Goal: Find specific page/section: Find specific page/section

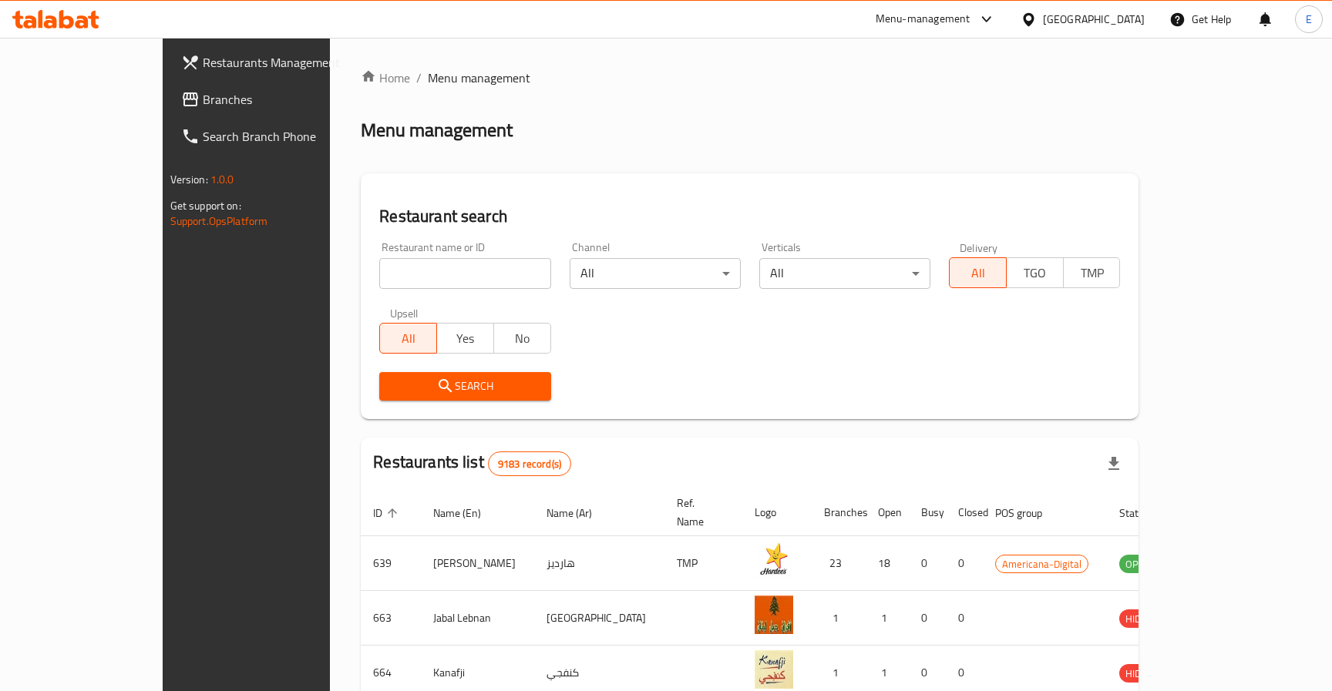
click at [394, 271] on input "search" at bounding box center [464, 273] width 171 height 31
click at [391, 274] on input "[PERSON_NAME]" at bounding box center [464, 273] width 171 height 31
type input "wimpy"
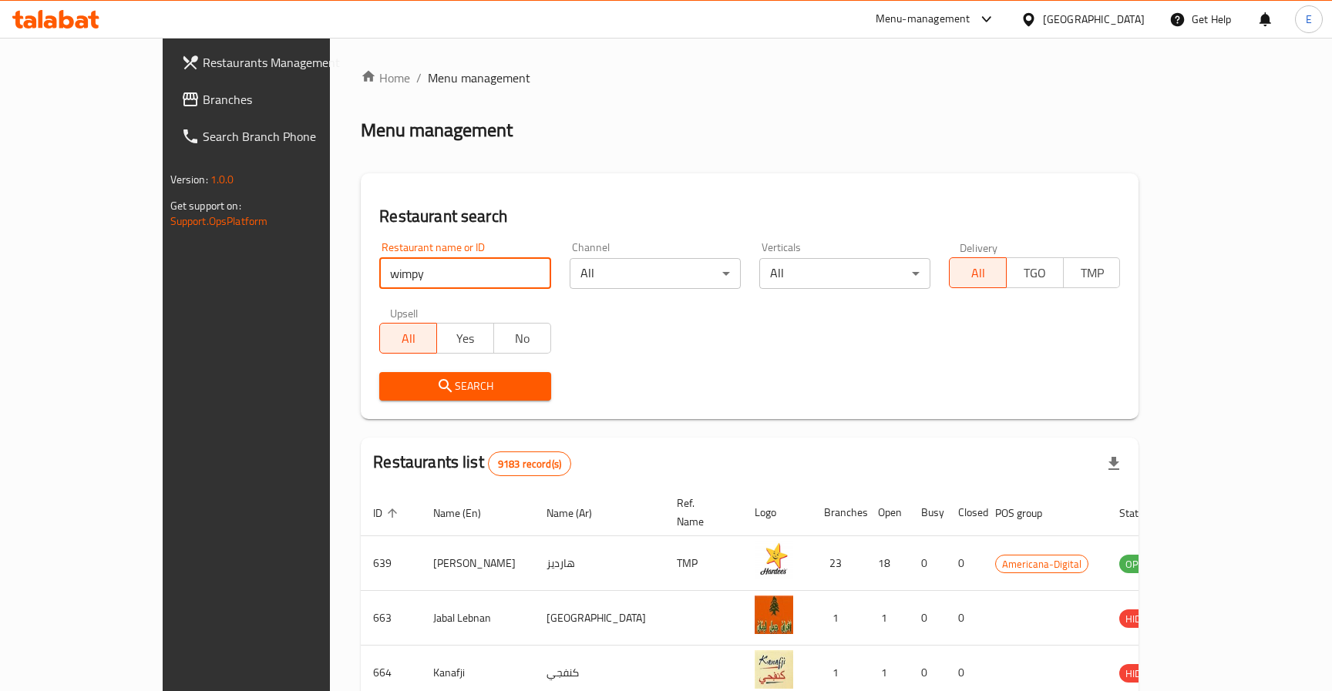
click button "Search" at bounding box center [464, 386] width 171 height 29
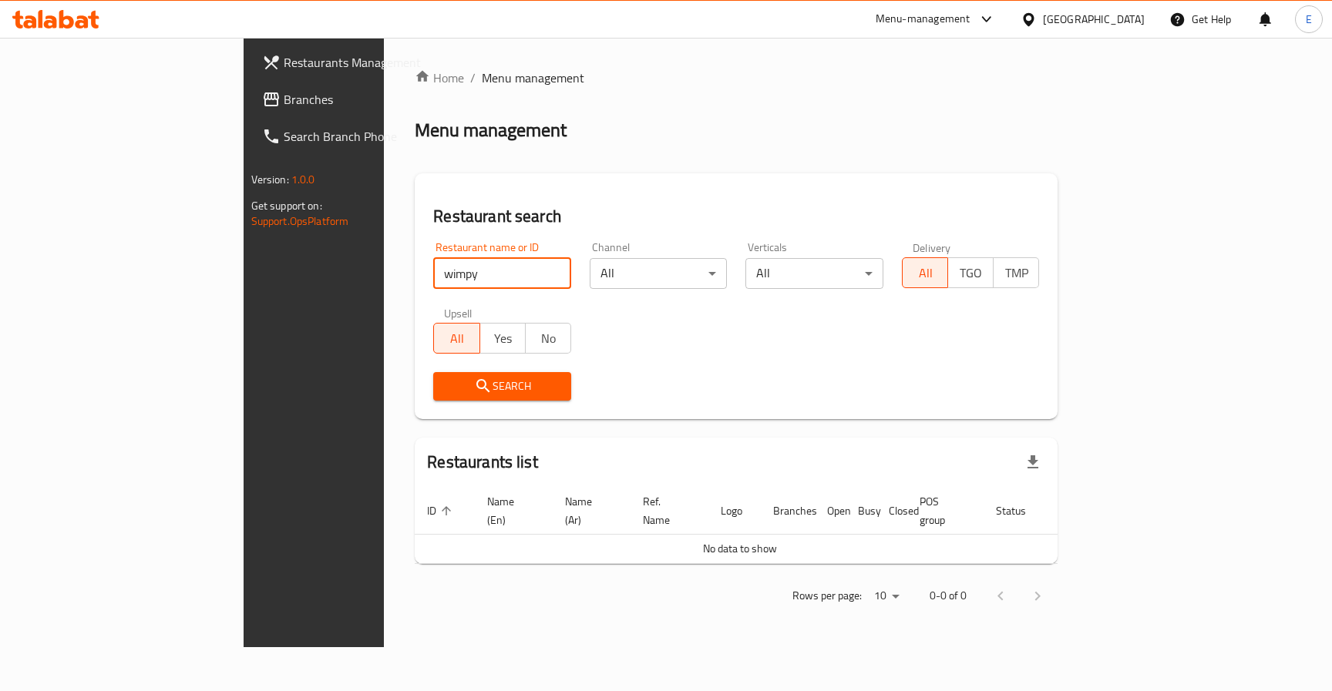
click at [433, 276] on input "wimpy" at bounding box center [502, 273] width 138 height 31
type input "burger king"
click button "Search" at bounding box center [502, 386] width 138 height 29
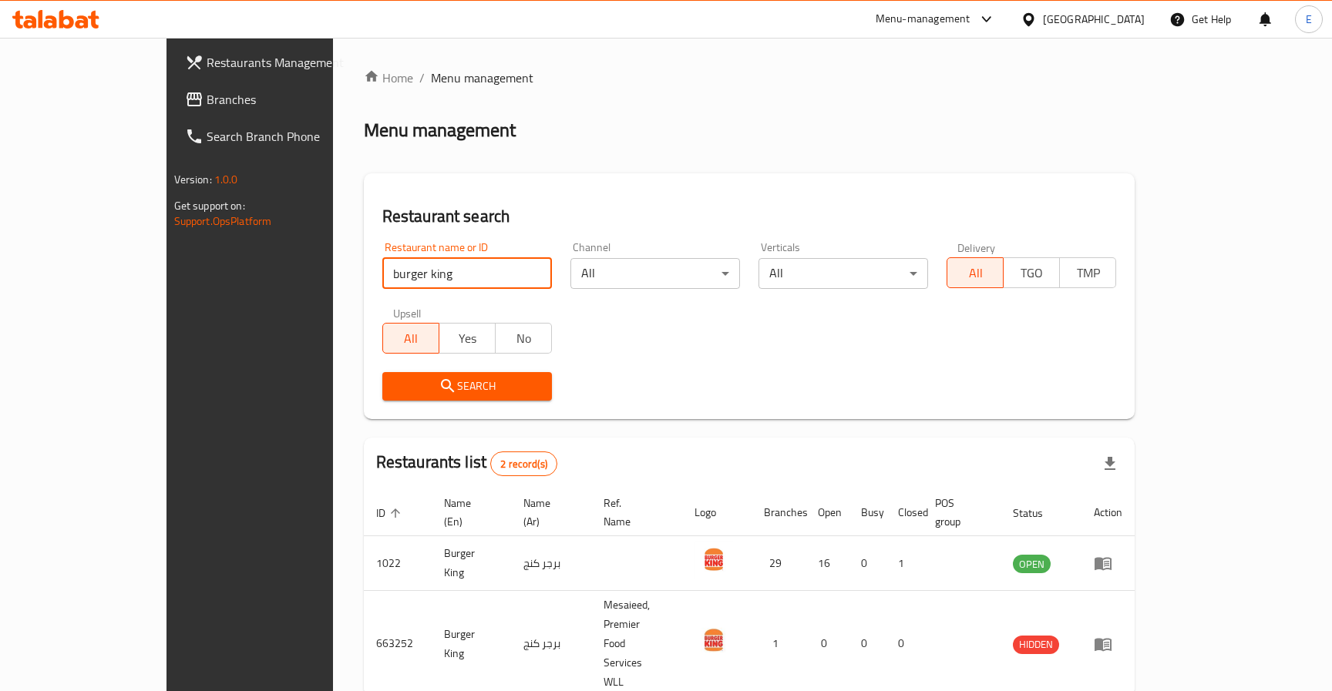
scroll to position [21, 0]
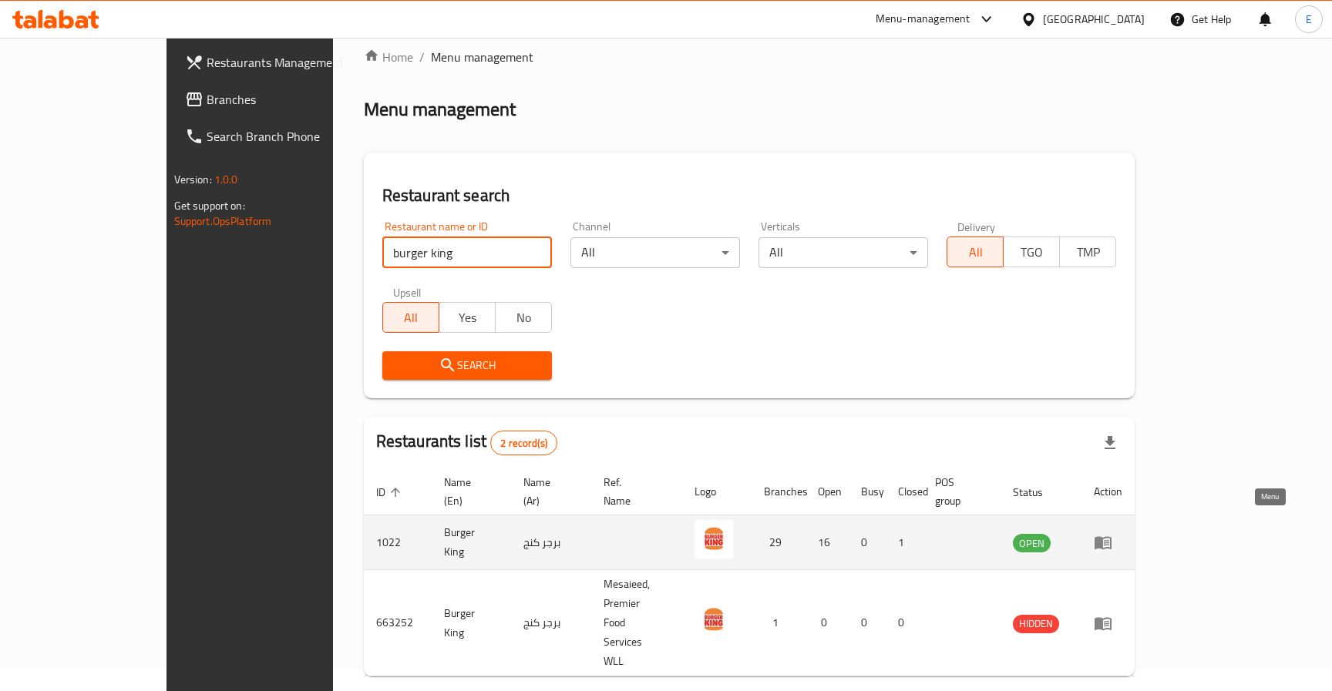
click at [1112, 533] on icon "enhanced table" at bounding box center [1103, 542] width 18 height 18
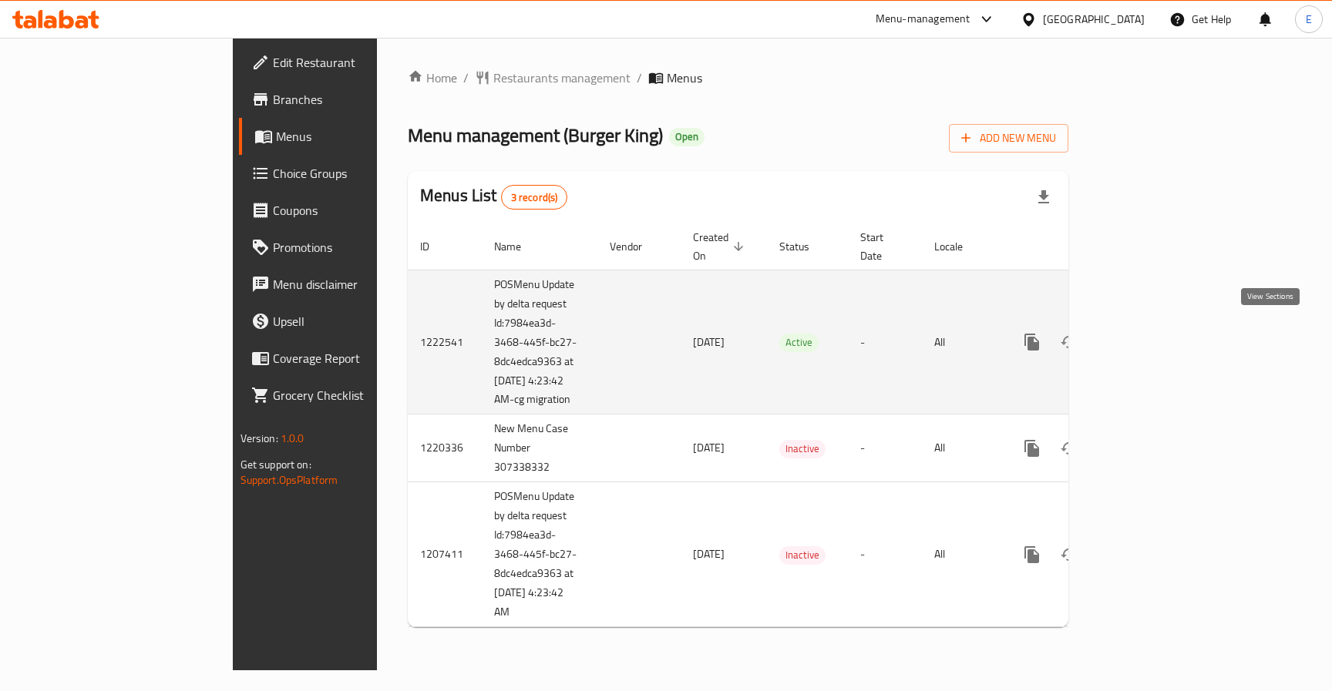
click at [1162, 335] on link "enhanced table" at bounding box center [1143, 342] width 37 height 37
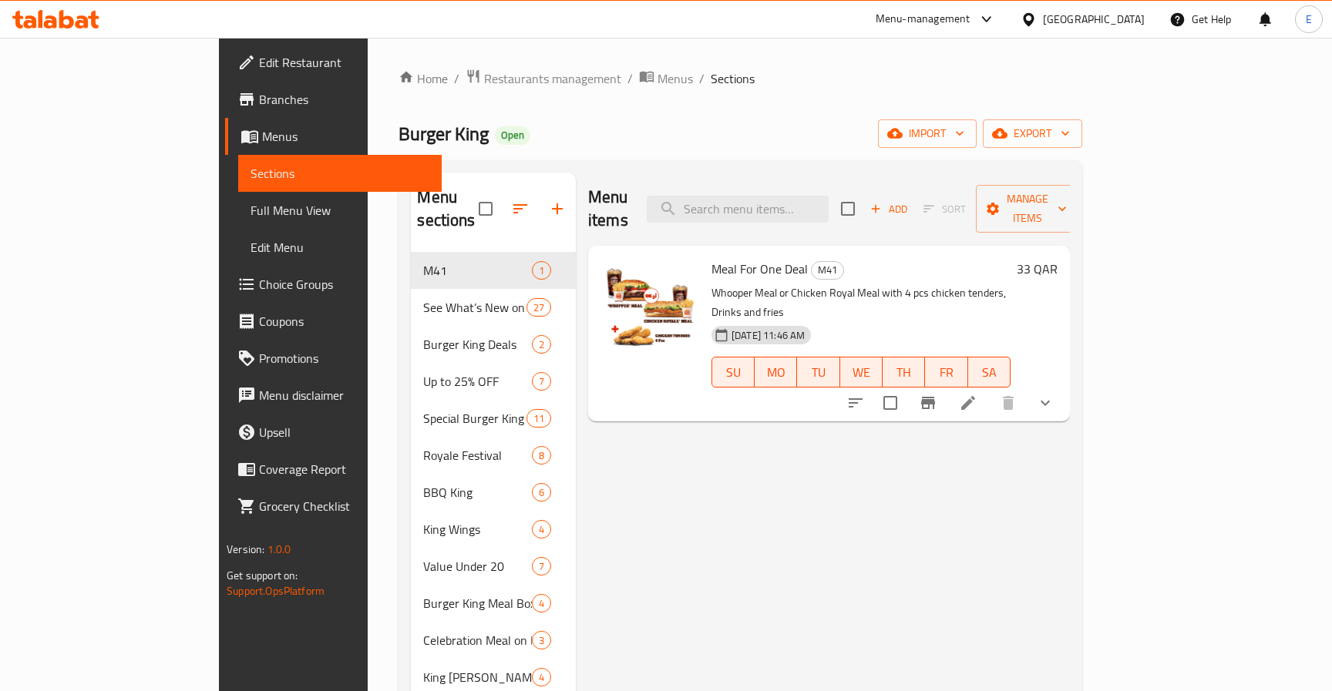
click at [78, 18] on icon at bounding box center [82, 21] width 13 height 13
